Goal: Information Seeking & Learning: Learn about a topic

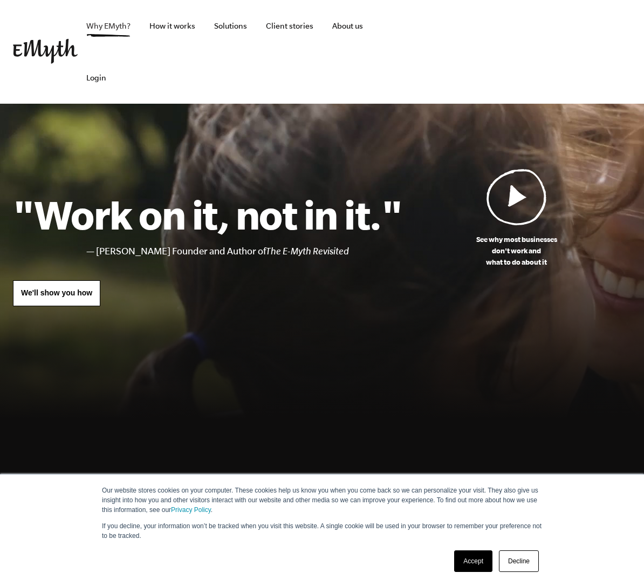
click at [99, 25] on link "Why EMyth?" at bounding box center [109, 26] width 62 height 52
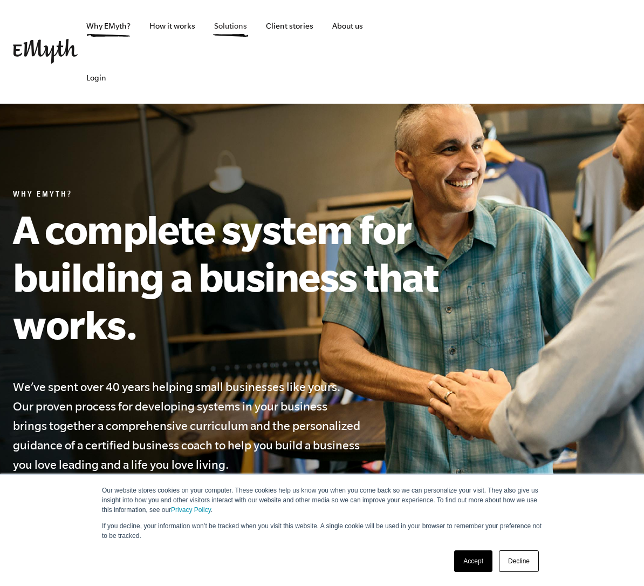
click at [225, 29] on link "Solutions" at bounding box center [231, 26] width 50 height 52
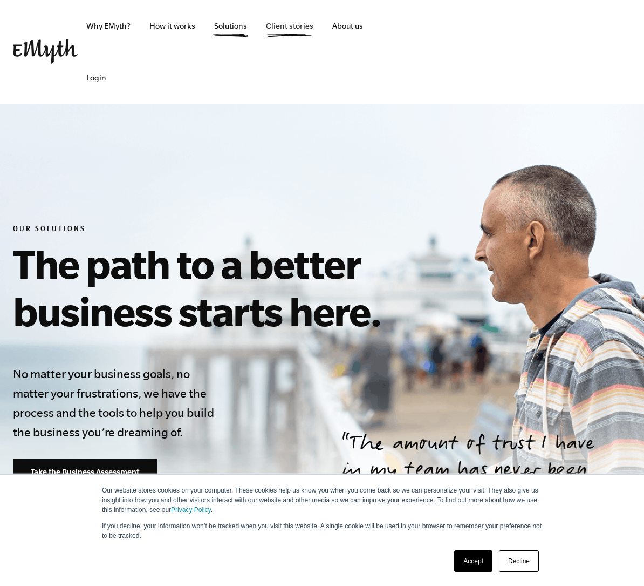
click at [277, 29] on link "Client stories" at bounding box center [289, 26] width 65 height 52
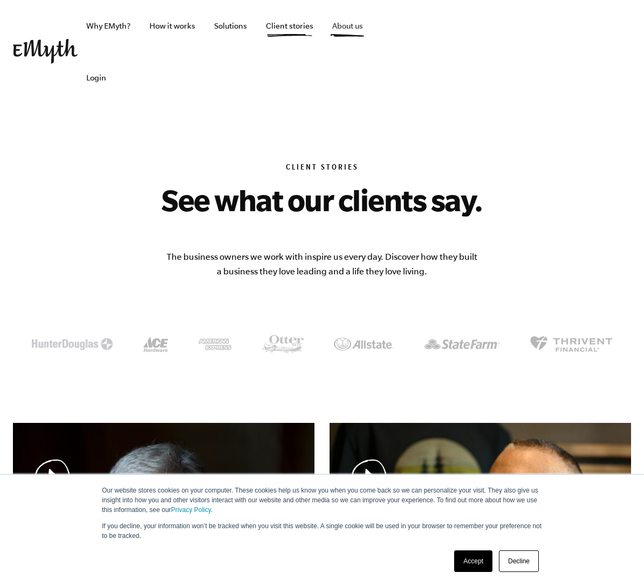
click at [350, 30] on link "About us" at bounding box center [348, 26] width 48 height 52
